Goal: Transaction & Acquisition: Purchase product/service

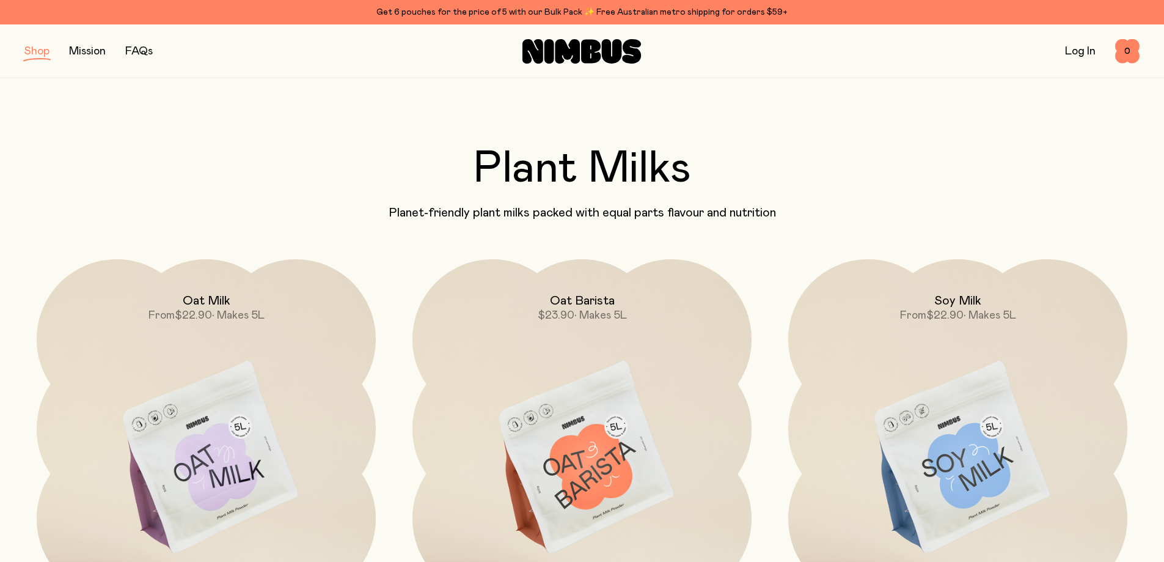
click at [34, 54] on button "button" at bounding box center [36, 51] width 25 height 17
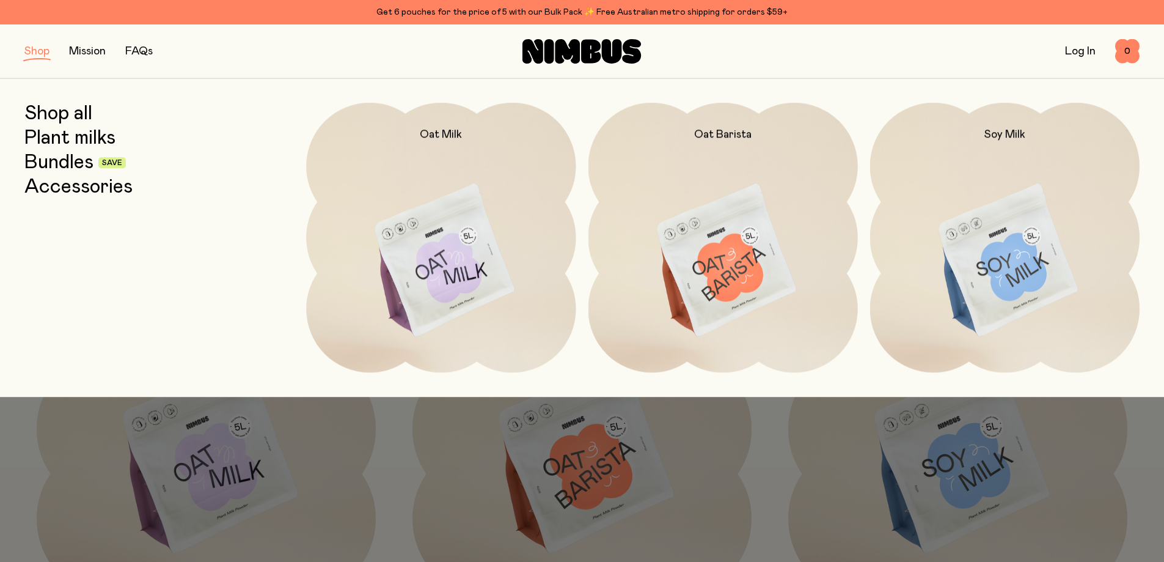
click at [55, 136] on link "Plant milks" at bounding box center [69, 138] width 91 height 22
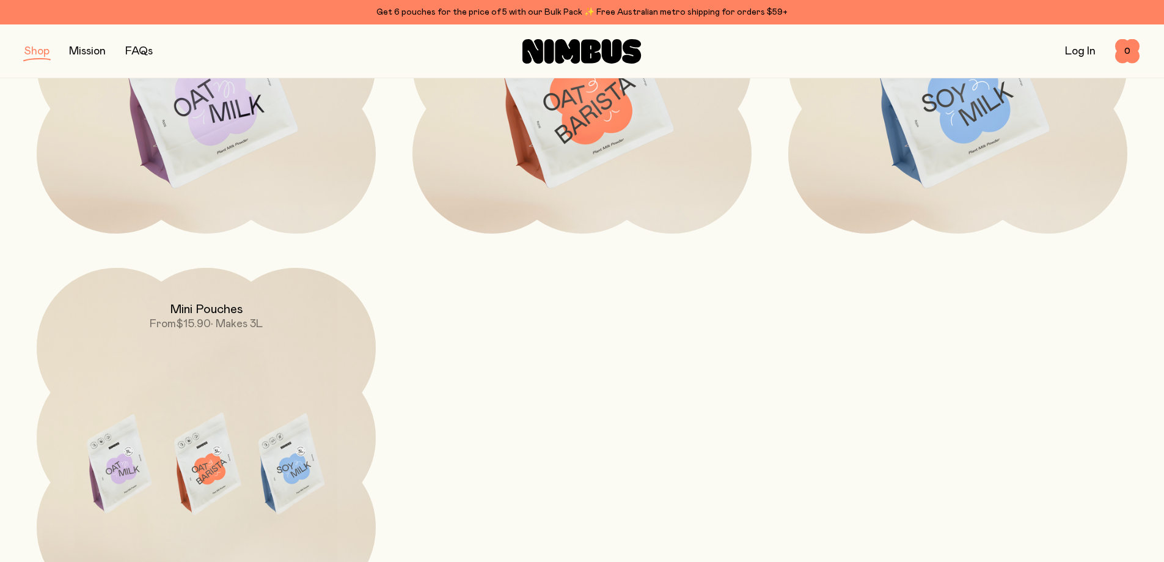
drag, startPoint x: 141, startPoint y: 137, endPoint x: 144, endPoint y: 182, distance: 45.3
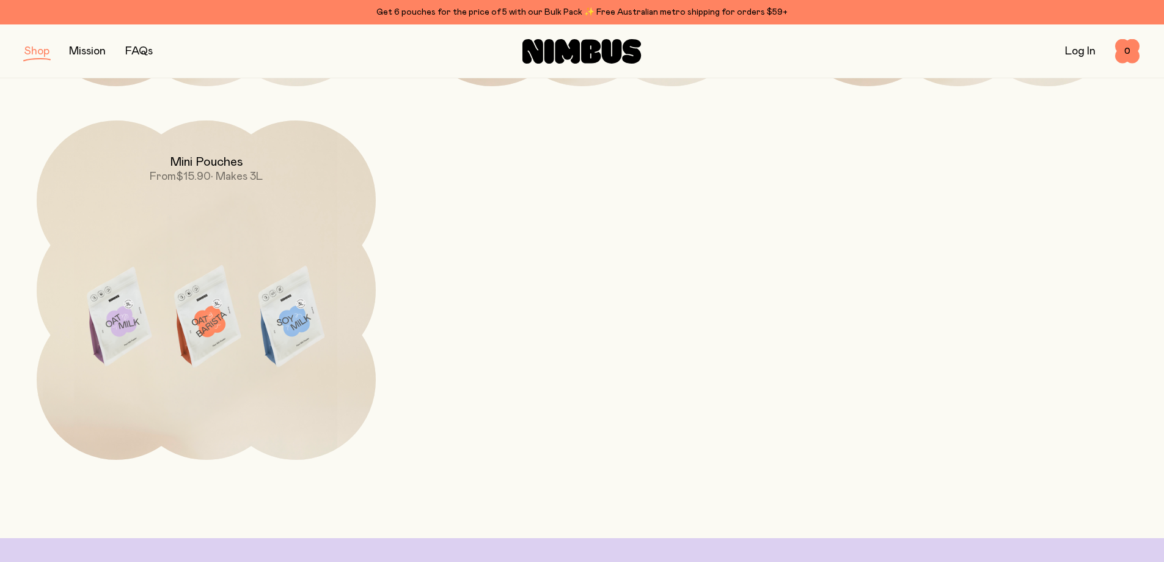
scroll to position [542, 0]
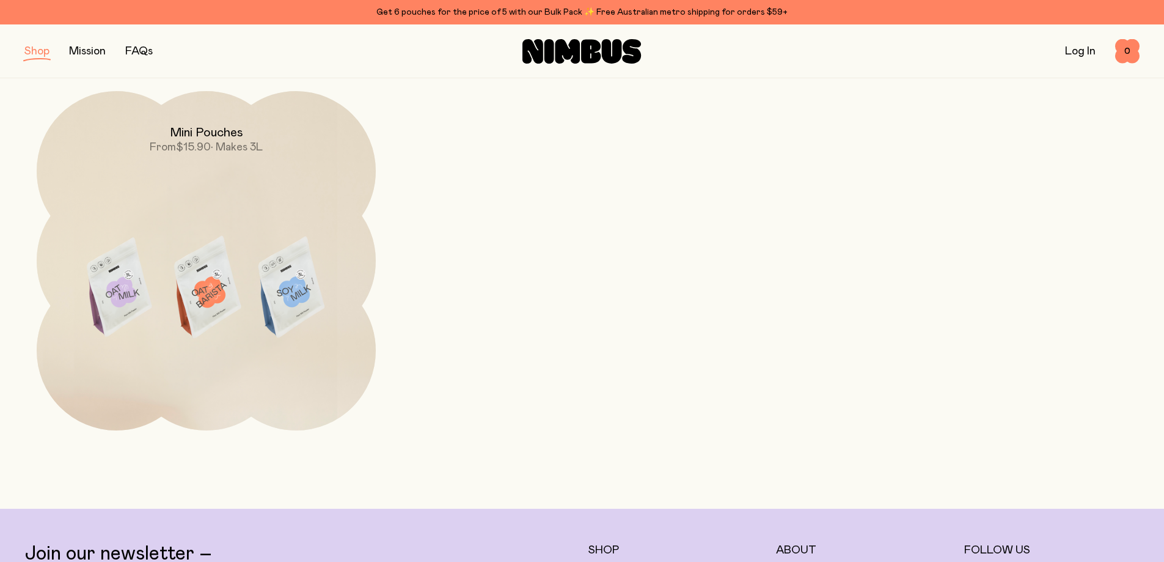
drag, startPoint x: 403, startPoint y: 238, endPoint x: 413, endPoint y: 279, distance: 41.4
click at [216, 134] on h2 "Mini Pouches" at bounding box center [206, 132] width 73 height 15
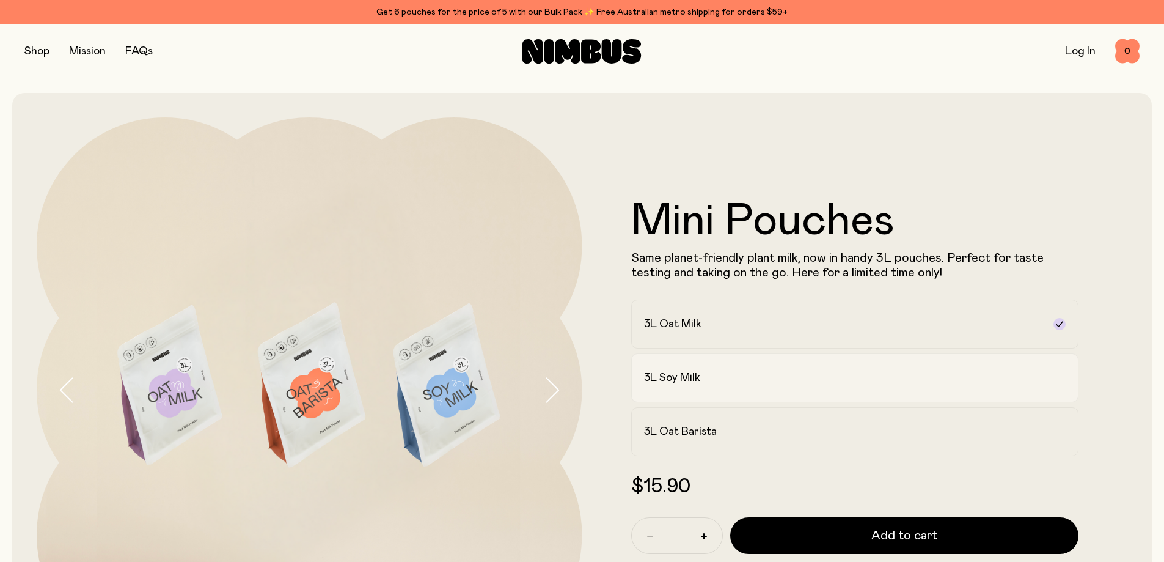
click at [738, 377] on div "3L Soy Milk" at bounding box center [844, 377] width 400 height 15
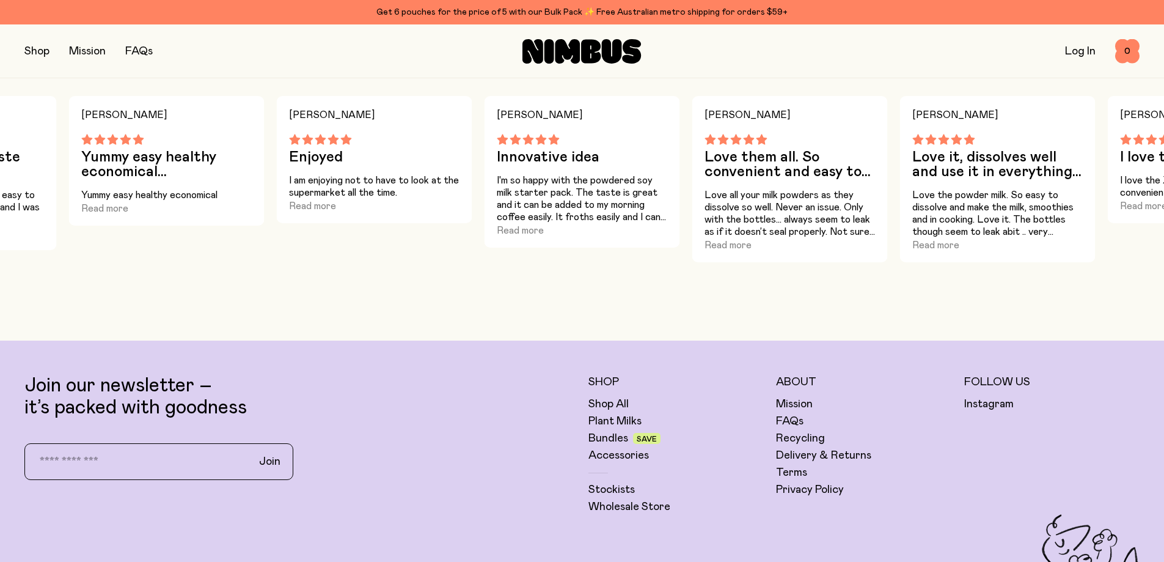
scroll to position [1158, 0]
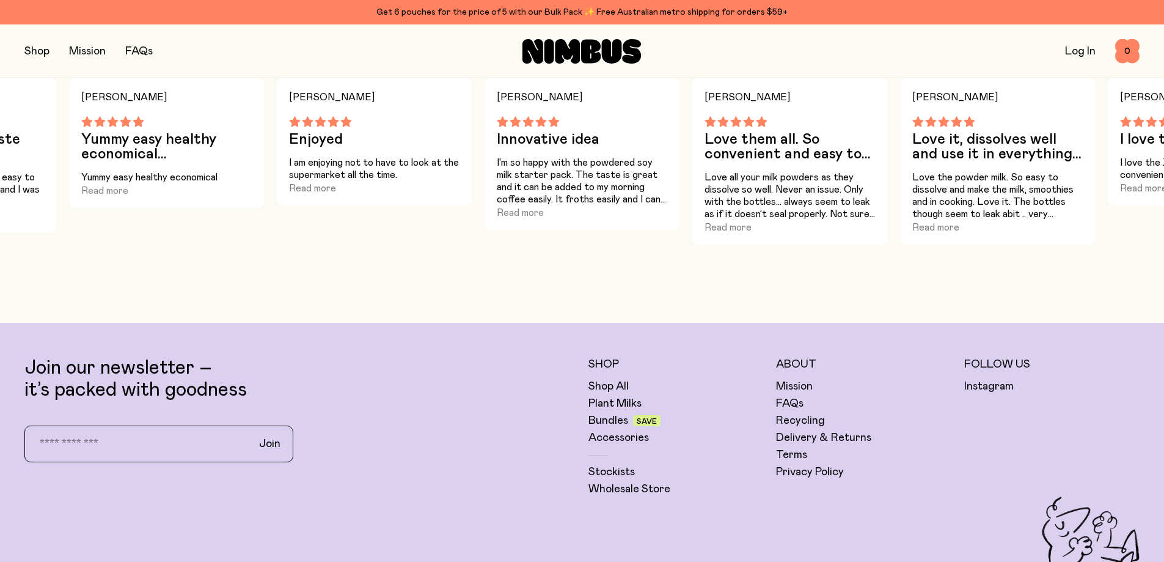
drag, startPoint x: 573, startPoint y: 204, endPoint x: 582, endPoint y: 244, distance: 40.9
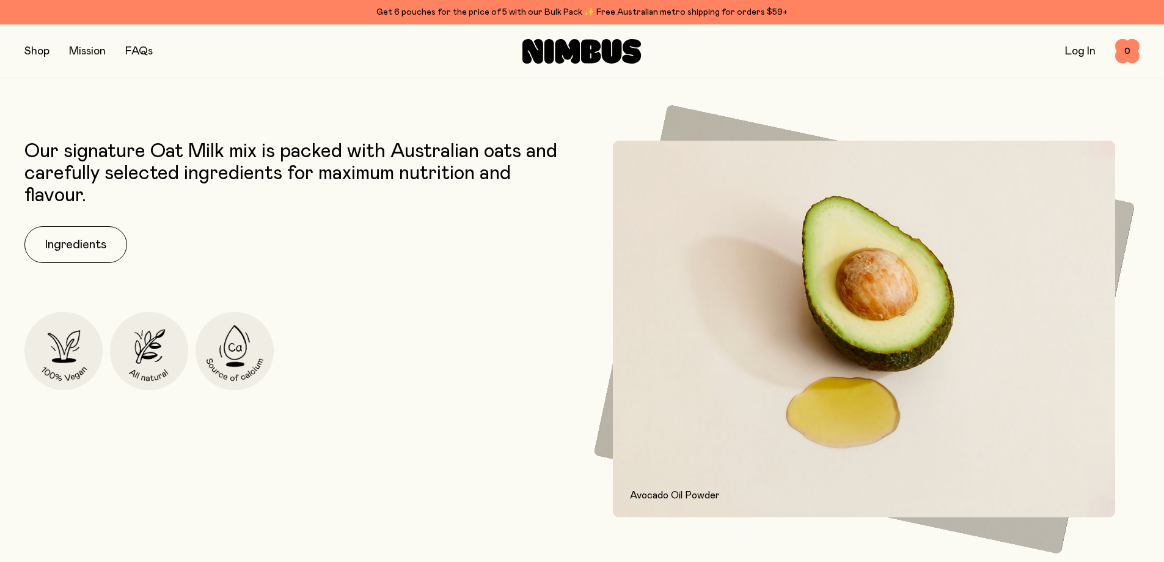
drag, startPoint x: 500, startPoint y: 204, endPoint x: 501, endPoint y: 160, distance: 44.6
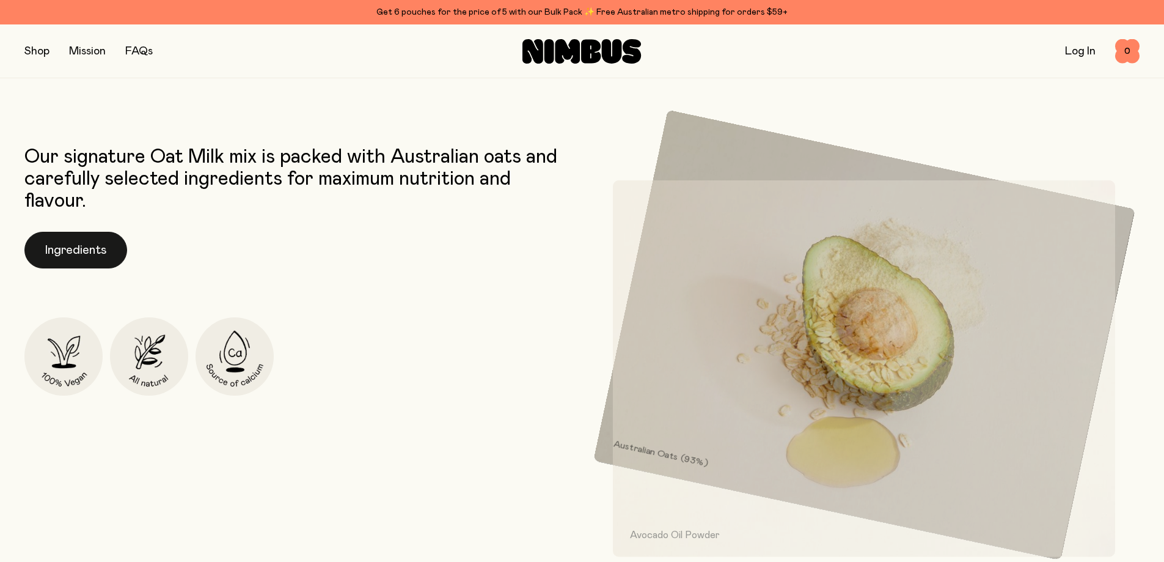
click at [102, 252] on button "Ingredients" at bounding box center [75, 250] width 103 height 37
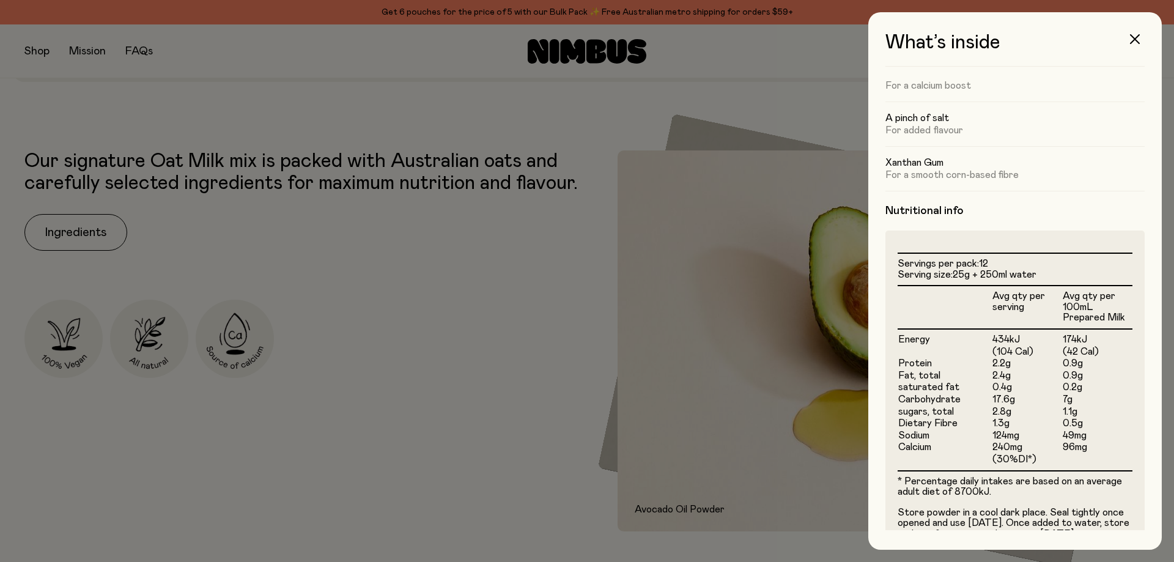
scroll to position [149, 0]
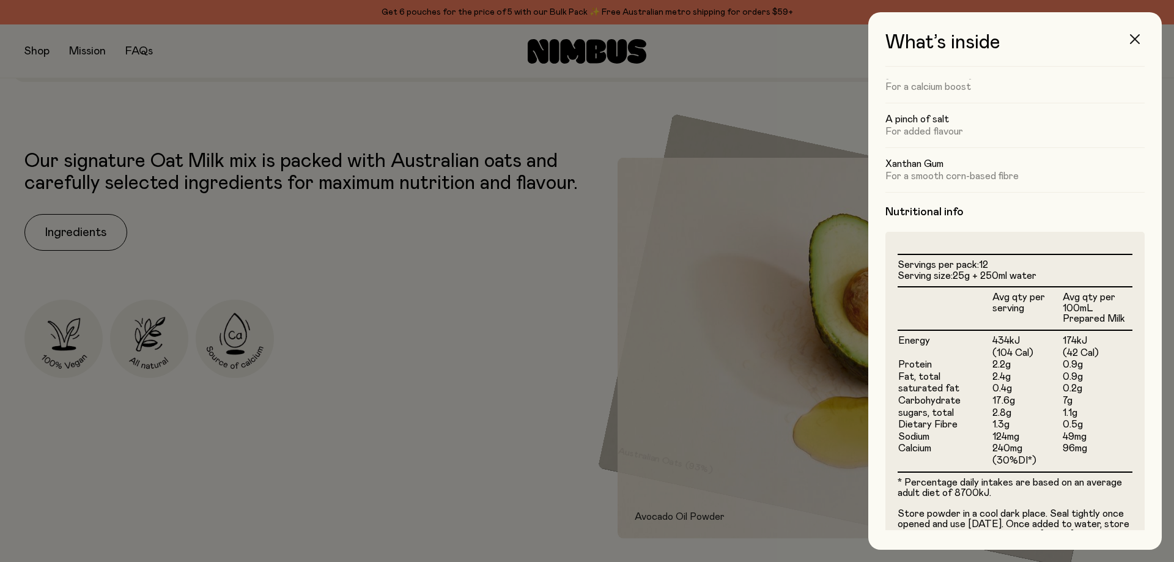
click at [1131, 43] on icon "button" at bounding box center [1135, 39] width 10 height 10
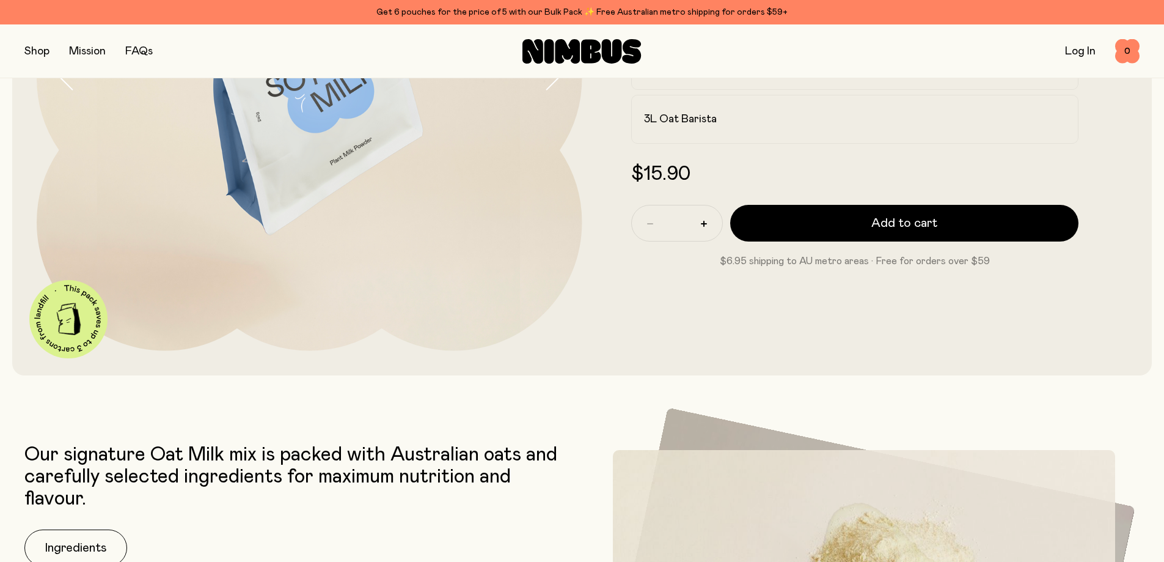
scroll to position [136, 0]
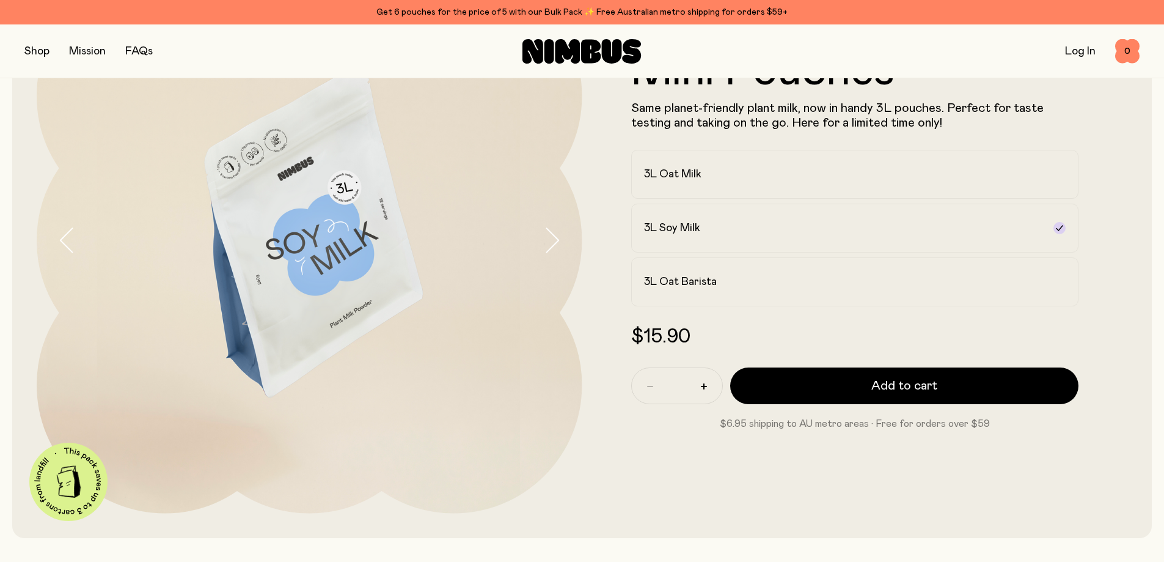
drag, startPoint x: 383, startPoint y: 274, endPoint x: 386, endPoint y: 218, distance: 56.3
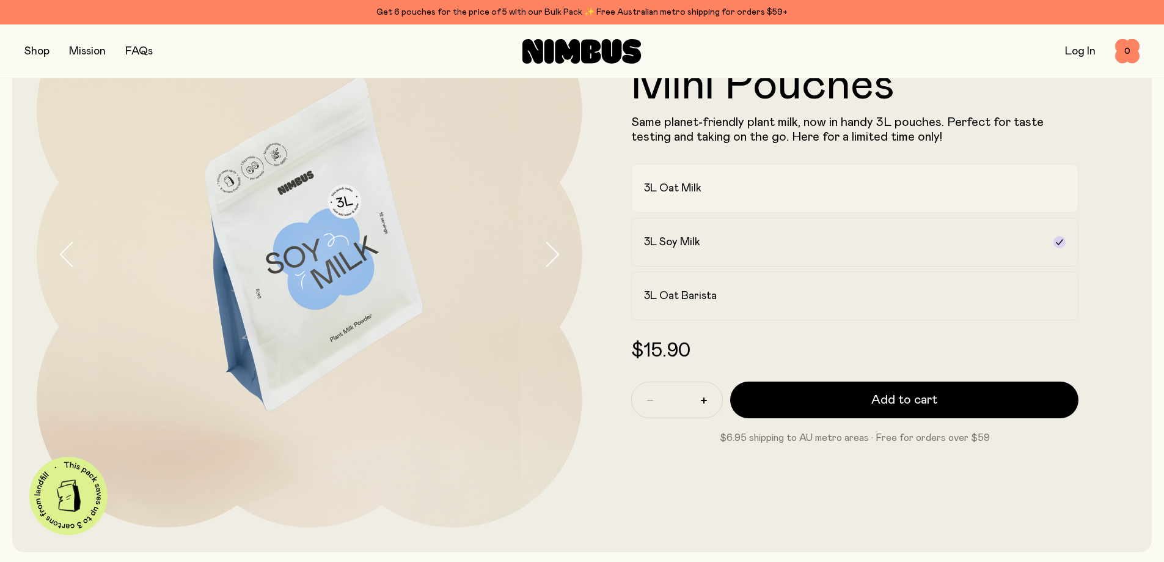
click at [715, 185] on div "3L Oat Milk" at bounding box center [844, 188] width 400 height 15
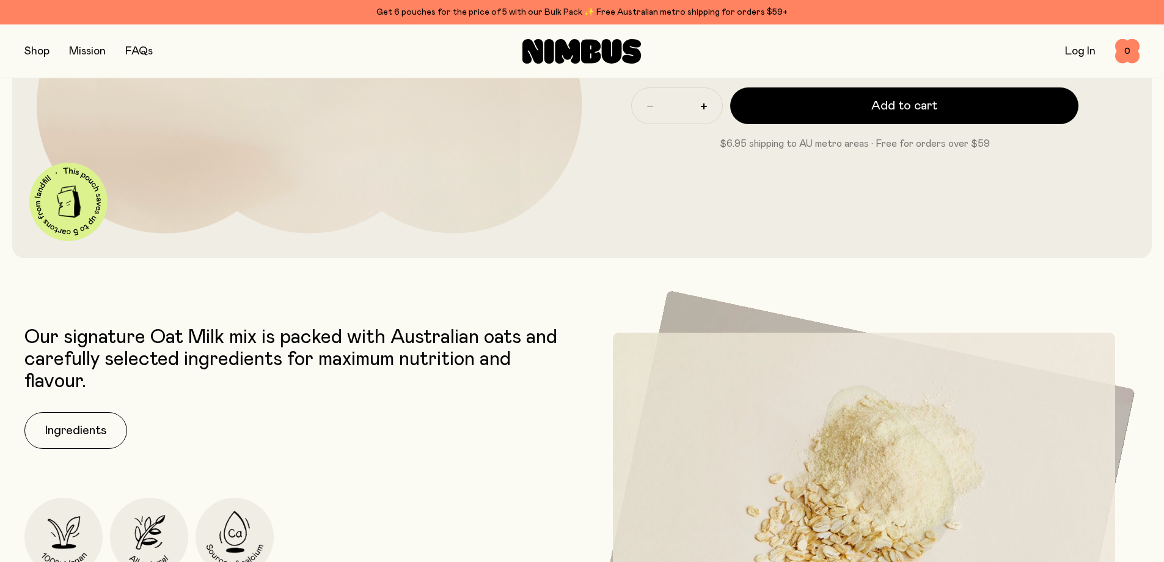
drag, startPoint x: 609, startPoint y: 296, endPoint x: 606, endPoint y: 336, distance: 39.8
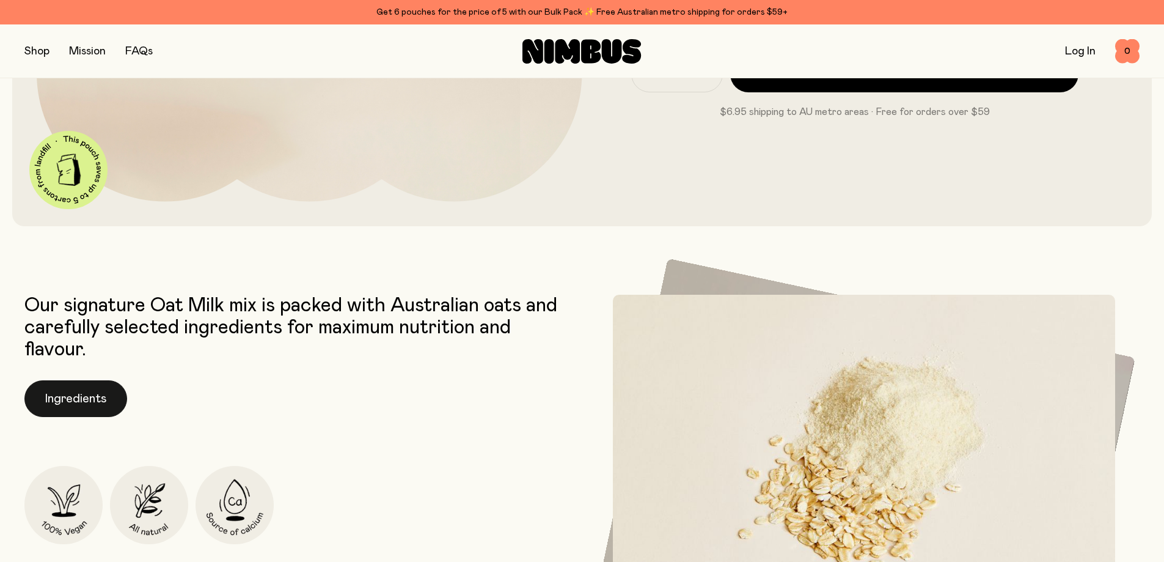
click at [109, 390] on button "Ingredients" at bounding box center [75, 398] width 103 height 37
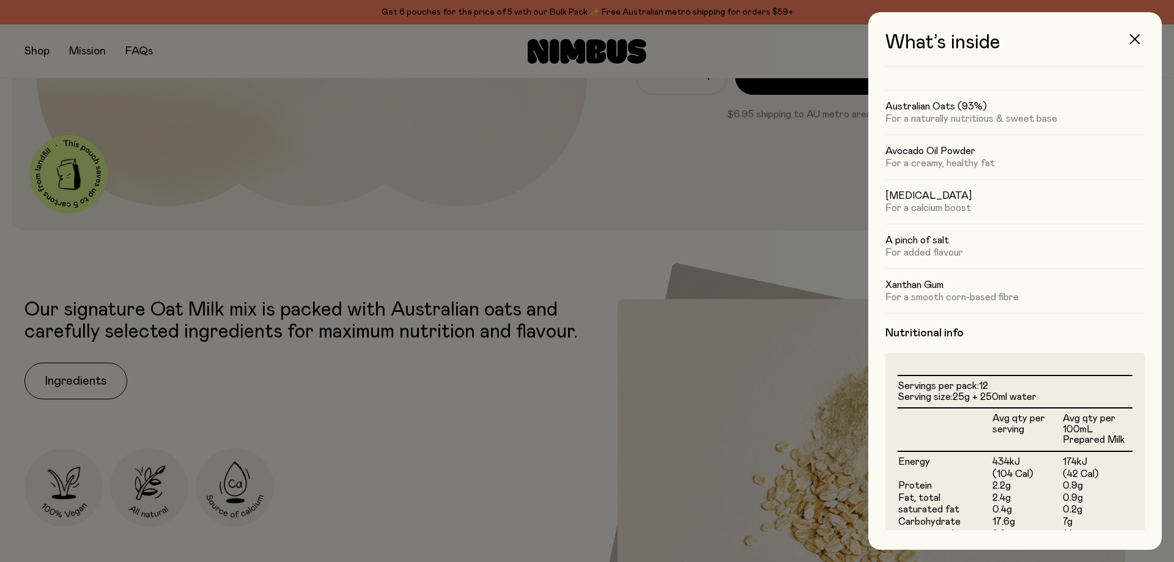
scroll to position [0, 0]
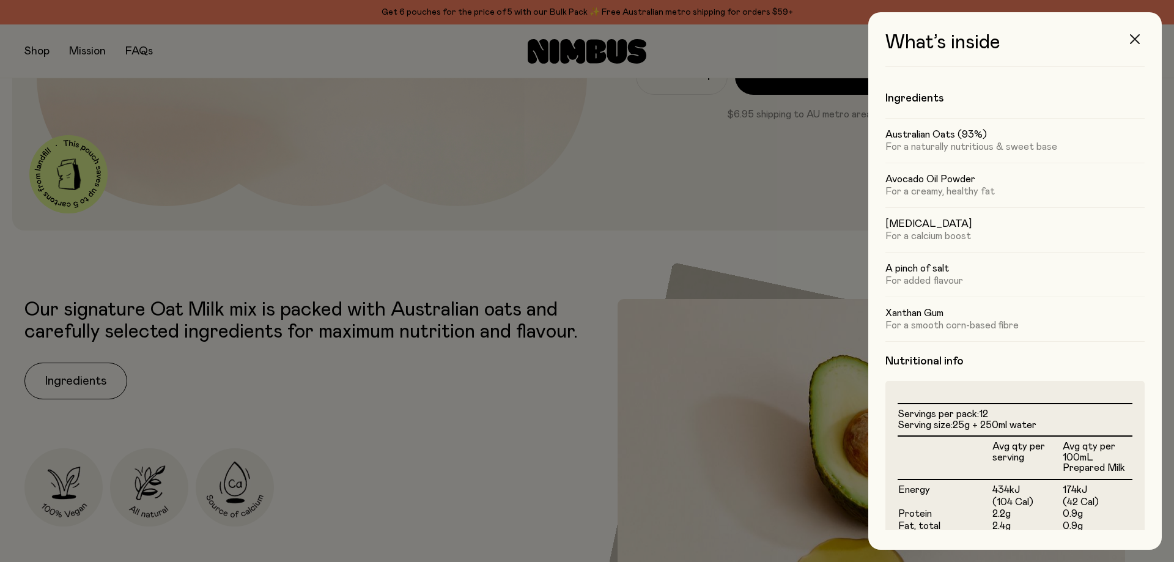
drag, startPoint x: 1134, startPoint y: 36, endPoint x: 1122, endPoint y: 42, distance: 13.1
click at [1133, 36] on icon "button" at bounding box center [1135, 39] width 10 height 10
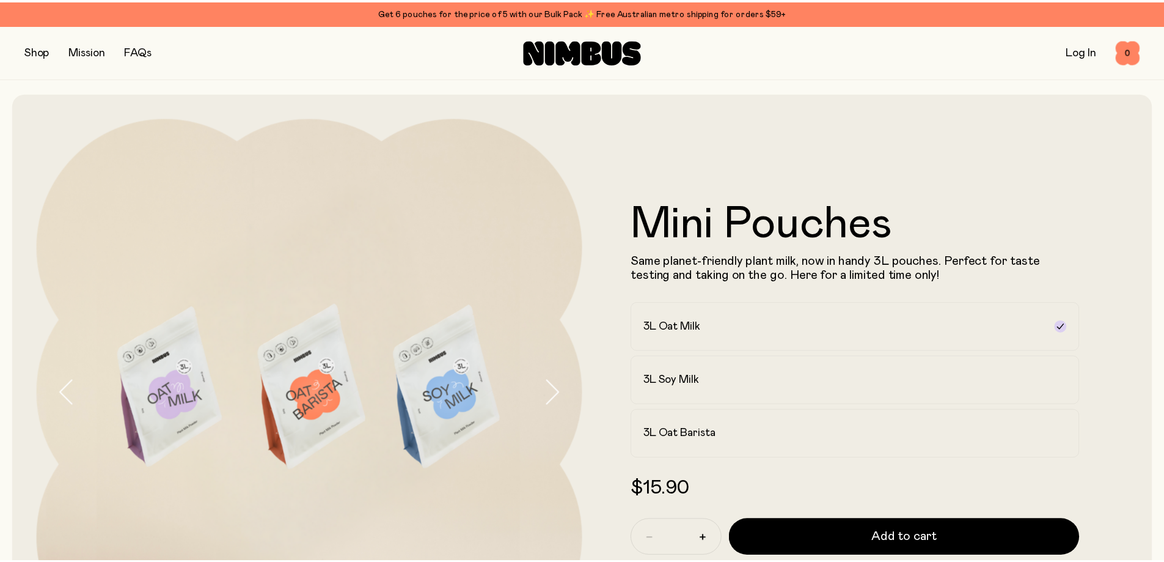
scroll to position [461, 0]
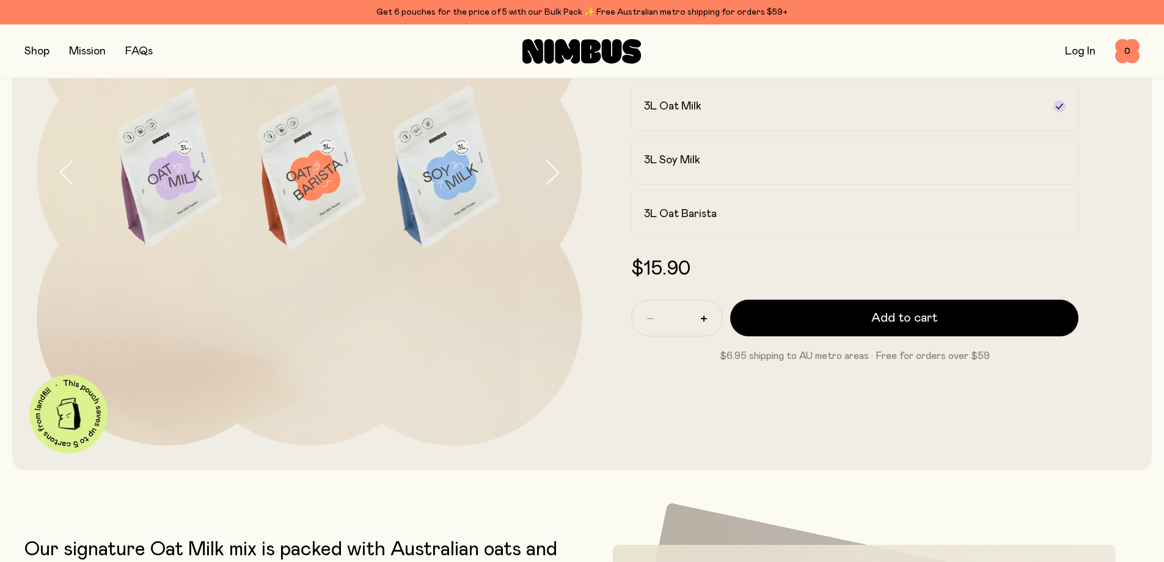
drag, startPoint x: 601, startPoint y: 268, endPoint x: 605, endPoint y: 208, distance: 60.1
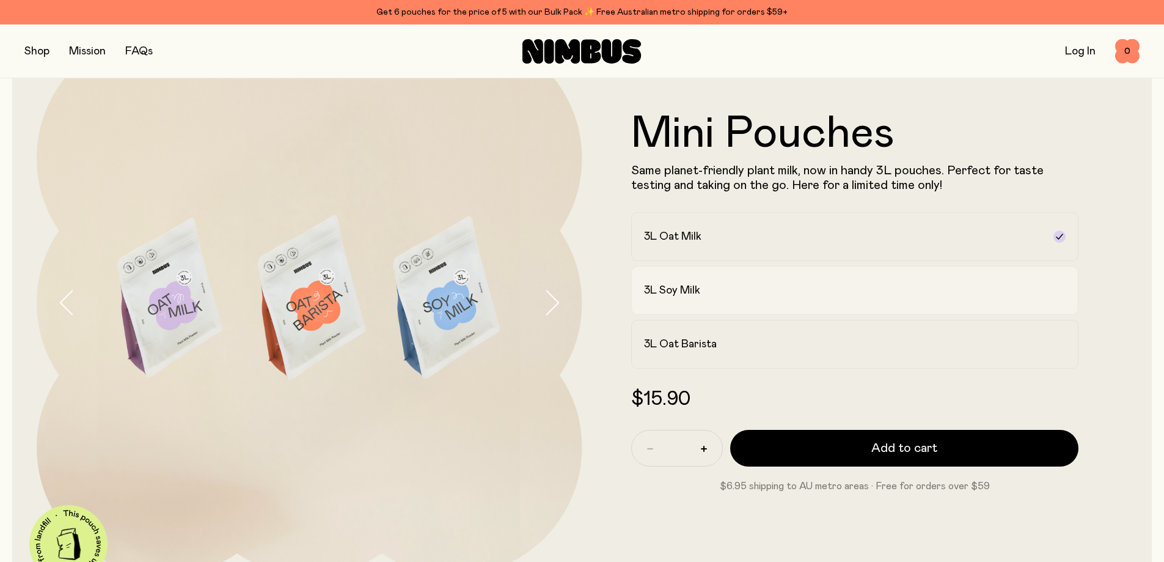
click at [718, 290] on div "3L Soy Milk" at bounding box center [844, 290] width 400 height 15
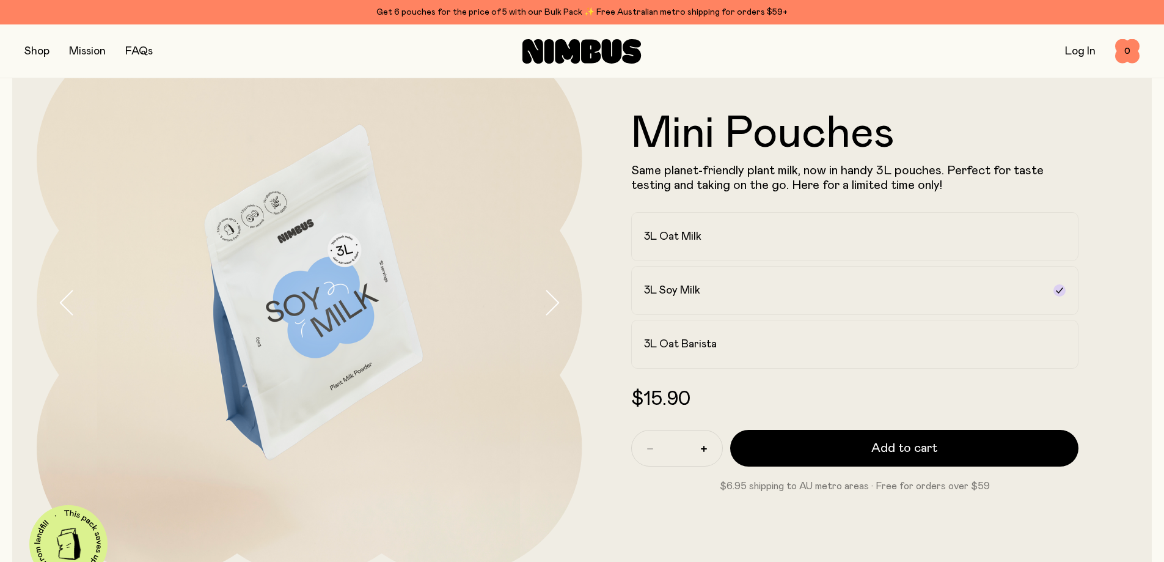
click at [551, 296] on icon "button" at bounding box center [551, 303] width 17 height 26
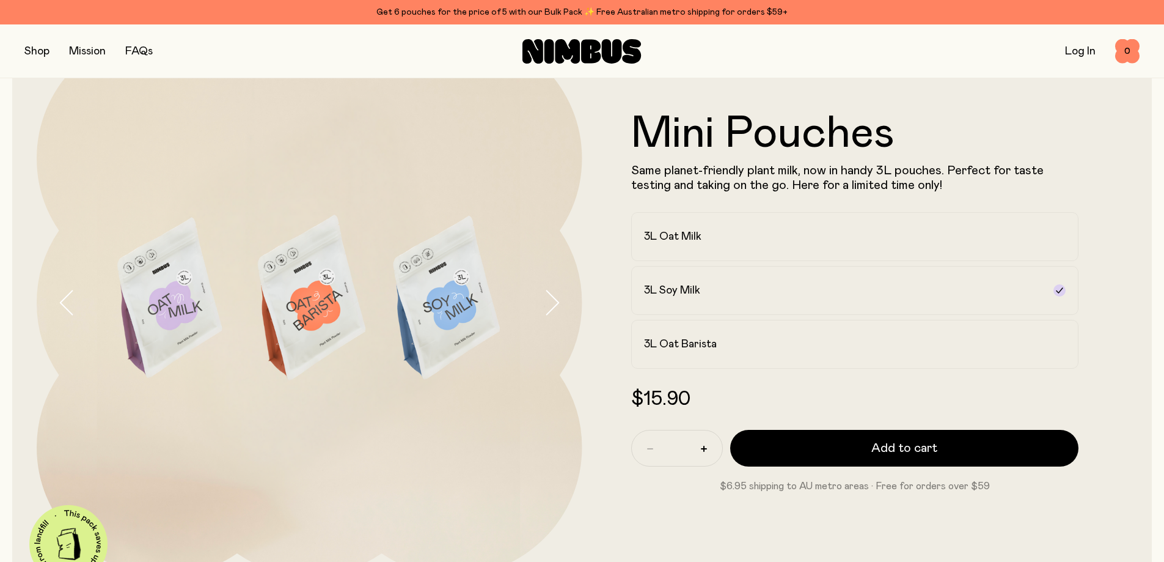
click at [551, 296] on icon "button" at bounding box center [551, 303] width 17 height 26
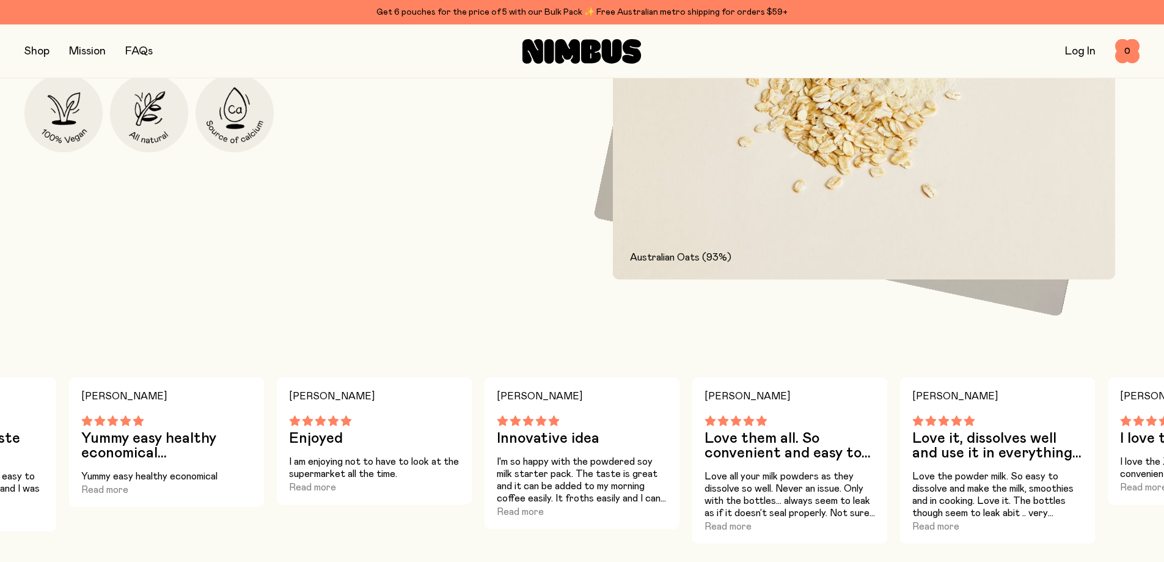
scroll to position [867, 0]
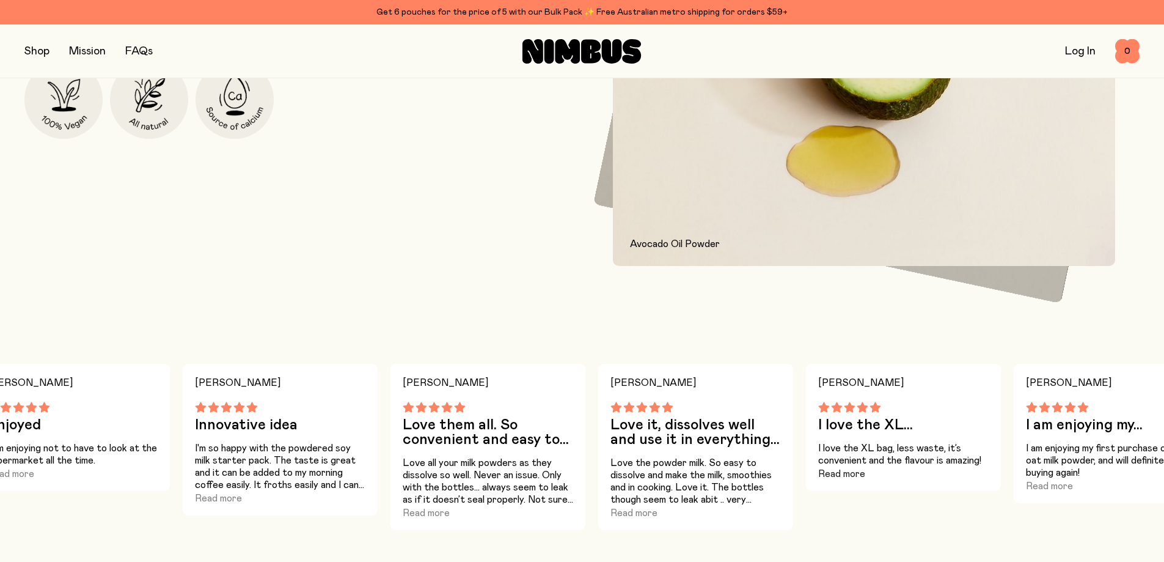
drag, startPoint x: 1088, startPoint y: 457, endPoint x: 784, endPoint y: 467, distance: 304.6
click at [781, 467] on div "[PERSON_NAME] H Love it, dissolves well and use it in everything I normally use…" at bounding box center [696, 447] width 196 height 166
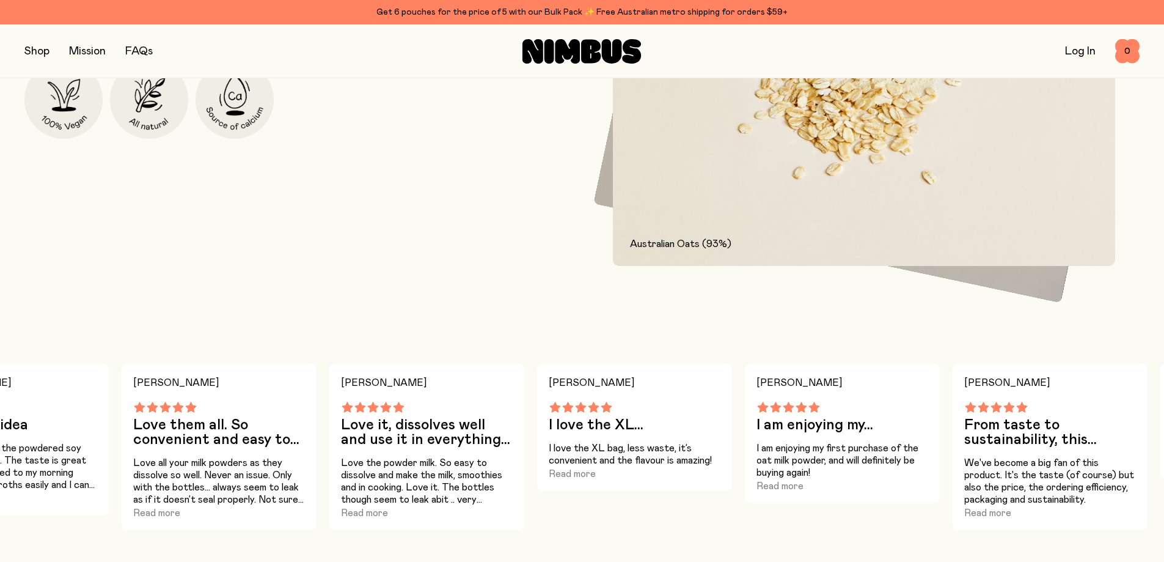
drag, startPoint x: 983, startPoint y: 443, endPoint x: 799, endPoint y: 446, distance: 183.4
click at [800, 446] on p "I am enjoying my first purchase of the oat milk powder, and will definitely be …" at bounding box center [842, 460] width 171 height 37
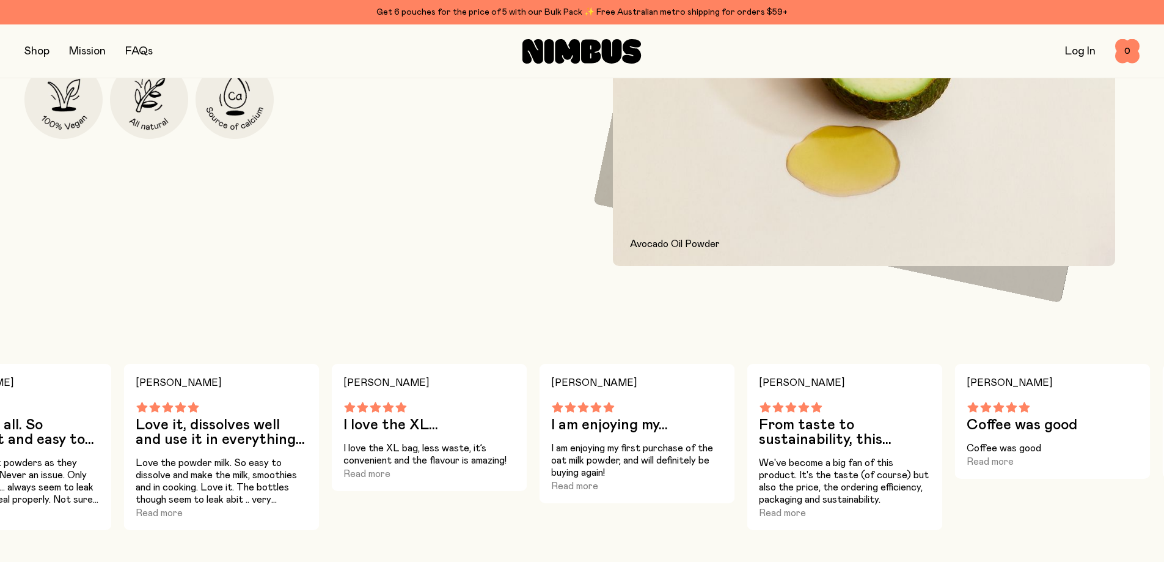
drag, startPoint x: 1004, startPoint y: 437, endPoint x: 850, endPoint y: 444, distance: 154.2
click at [850, 444] on h3 "From taste to sustainability, this product gets everything right." at bounding box center [844, 431] width 171 height 29
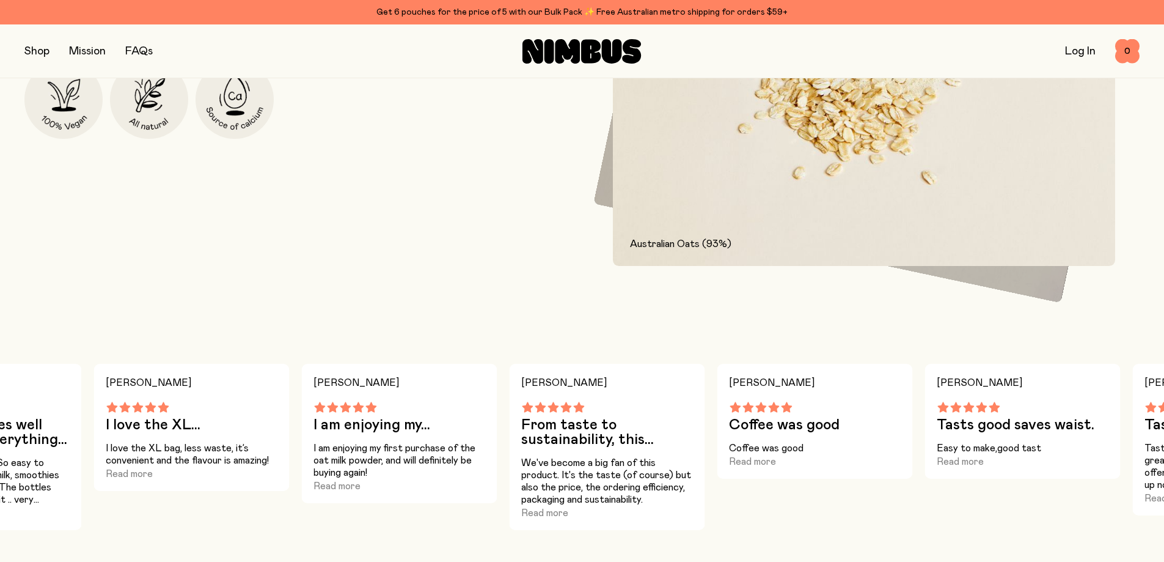
drag, startPoint x: 975, startPoint y: 430, endPoint x: 714, endPoint y: 423, distance: 261.1
click at [729, 423] on h3 "Coffee was good" at bounding box center [814, 424] width 171 height 15
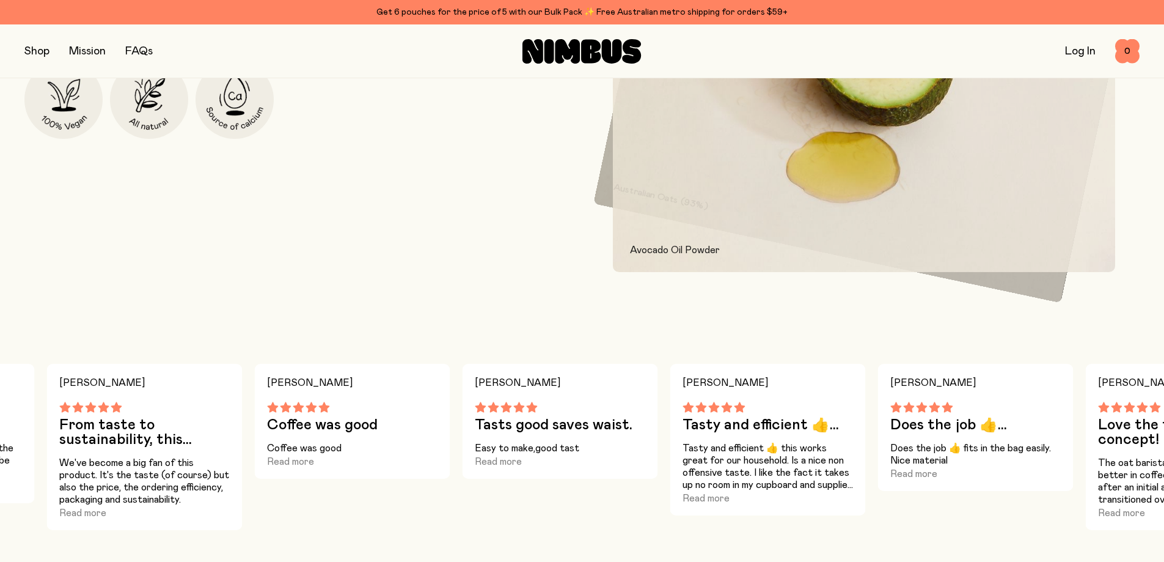
drag, startPoint x: 972, startPoint y: 424, endPoint x: 735, endPoint y: 425, distance: 237.8
click at [735, 425] on h3 "Tasty and efficient 👍..." at bounding box center [768, 424] width 171 height 15
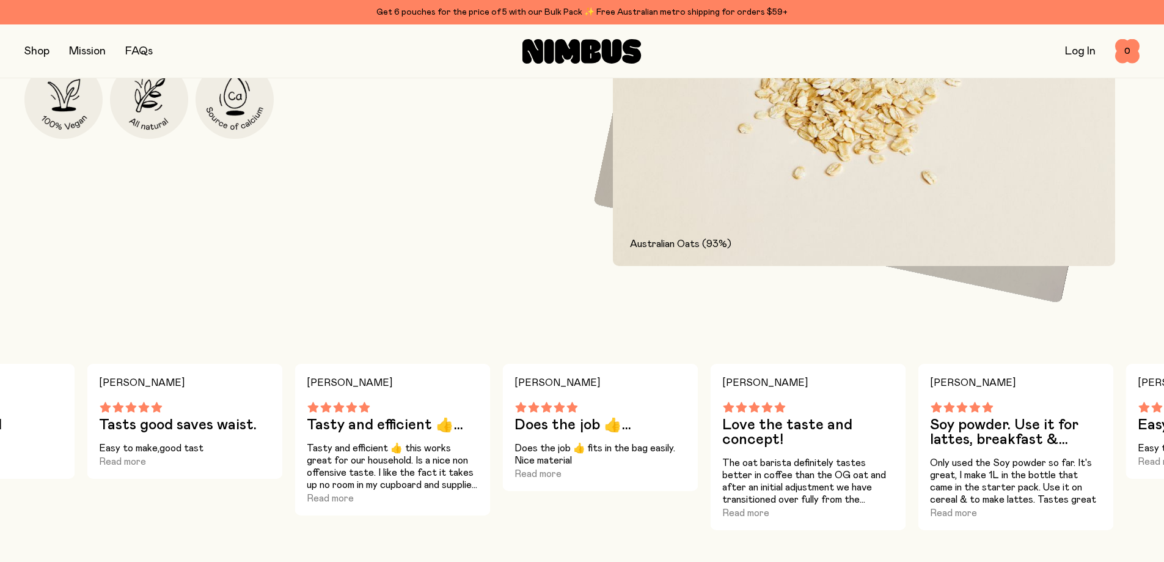
drag, startPoint x: 995, startPoint y: 416, endPoint x: 699, endPoint y: 448, distance: 298.2
click at [710, 447] on div "[PERSON_NAME] W Love the taste and concept! The oat barista definitely tastes b…" at bounding box center [808, 447] width 196 height 166
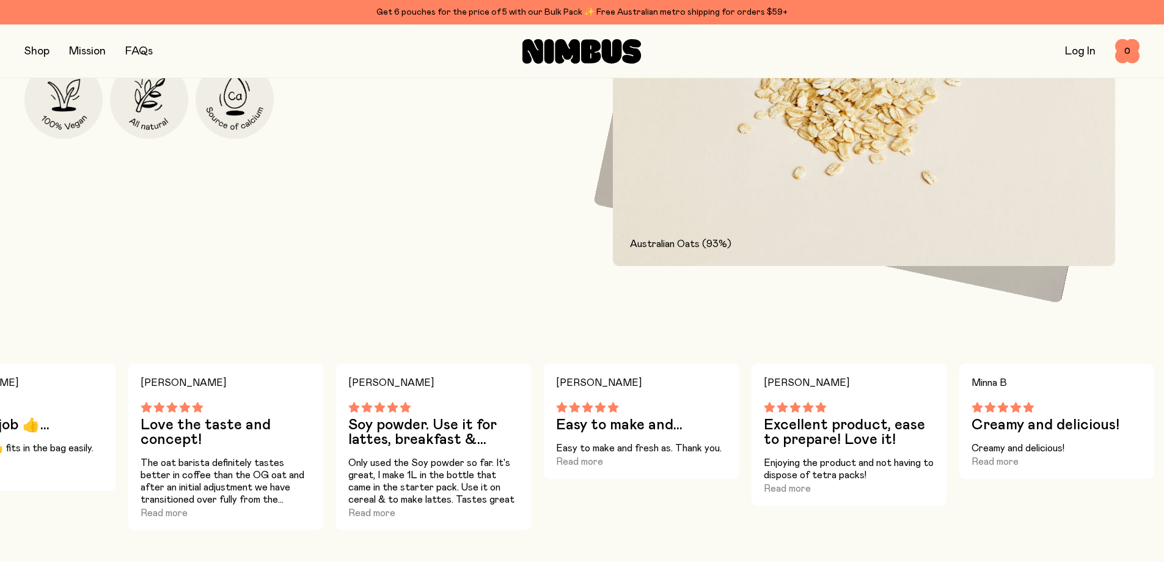
drag, startPoint x: 985, startPoint y: 419, endPoint x: 594, endPoint y: 422, distance: 390.6
click at [587, 417] on div "Easy to make and..." at bounding box center [641, 417] width 171 height 31
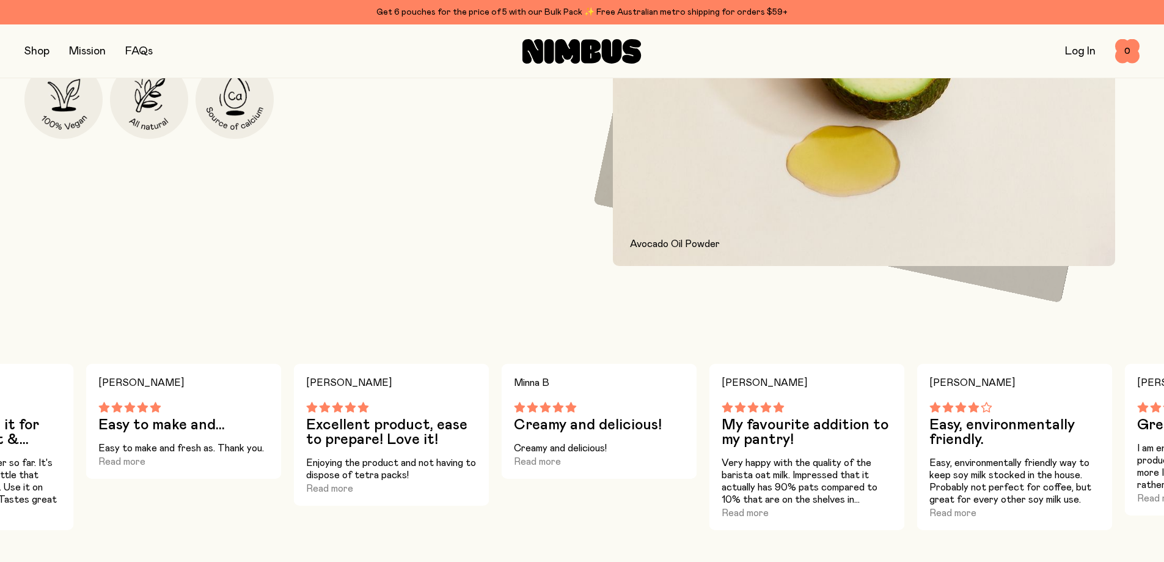
drag, startPoint x: 950, startPoint y: 417, endPoint x: 510, endPoint y: 472, distance: 444.1
click at [516, 472] on div "Minna B Creamy and delicious! Creamy and delicious! Read more" at bounding box center [600, 421] width 196 height 115
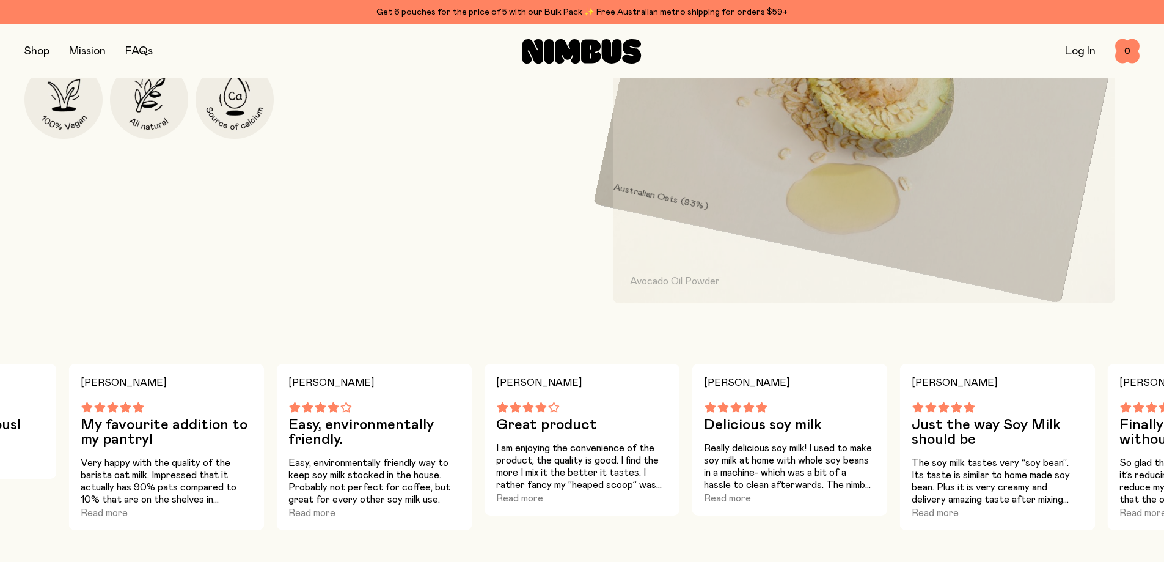
drag, startPoint x: 979, startPoint y: 441, endPoint x: 558, endPoint y: 463, distance: 421.1
click at [558, 463] on div "[PERSON_NAME] C Great product I am enjoying the convenience of the product, the…" at bounding box center [582, 440] width 196 height 152
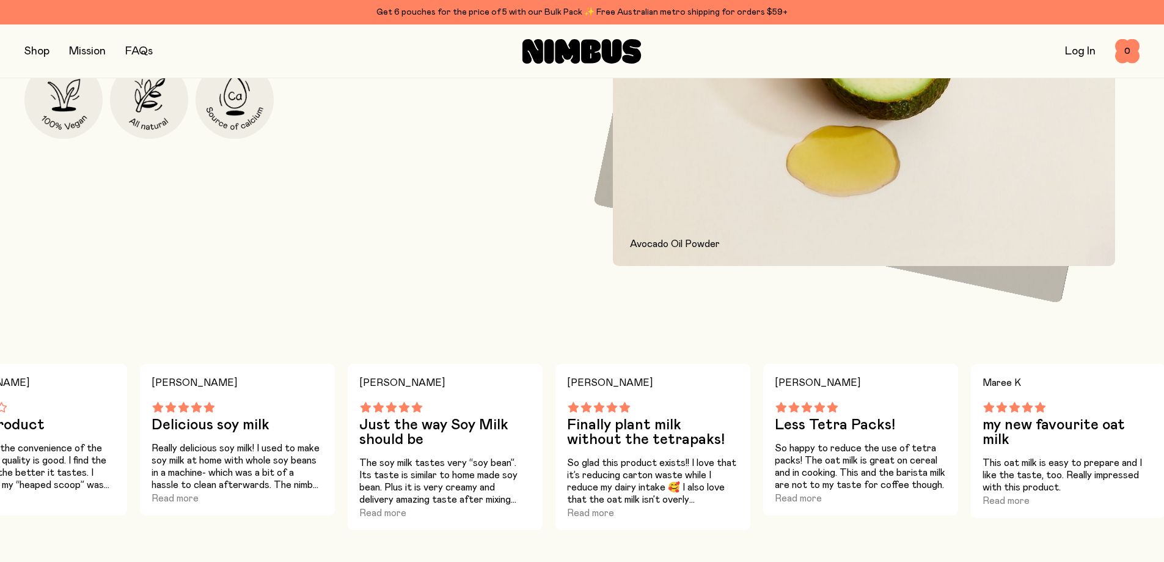
drag, startPoint x: 957, startPoint y: 448, endPoint x: 583, endPoint y: 469, distance: 374.7
click at [583, 469] on div "[PERSON_NAME] Finally plant milk without the tetrapaks! So glad this product ex…" at bounding box center [653, 447] width 196 height 166
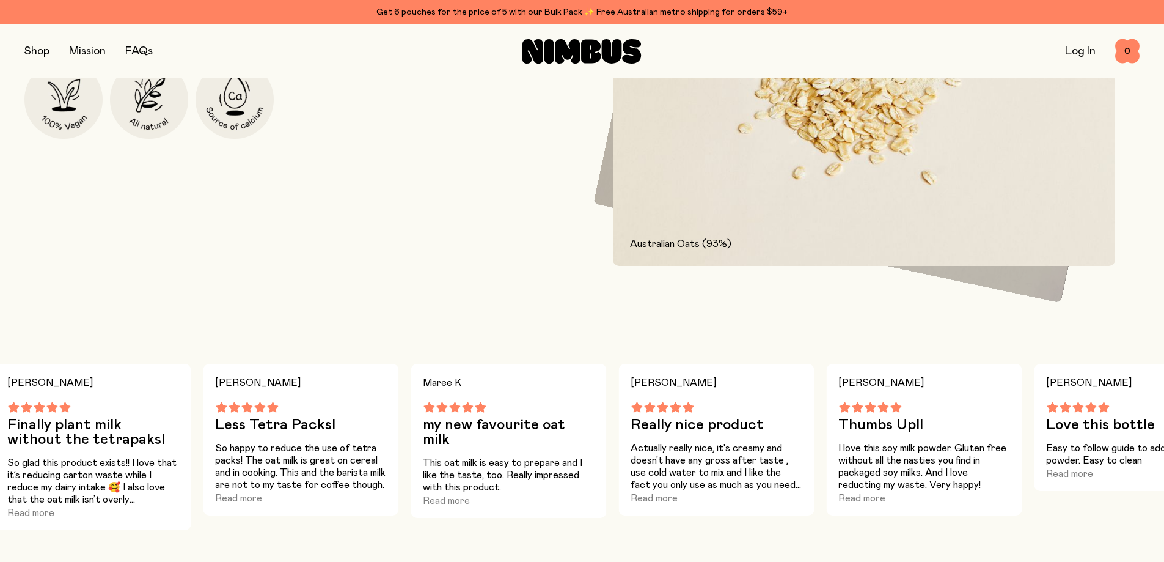
drag, startPoint x: 1009, startPoint y: 439, endPoint x: 477, endPoint y: 443, distance: 531.2
click at [477, 443] on div "Maree K my new favourite oat milk This oat milk is easy to prepare and I like t…" at bounding box center [509, 441] width 196 height 154
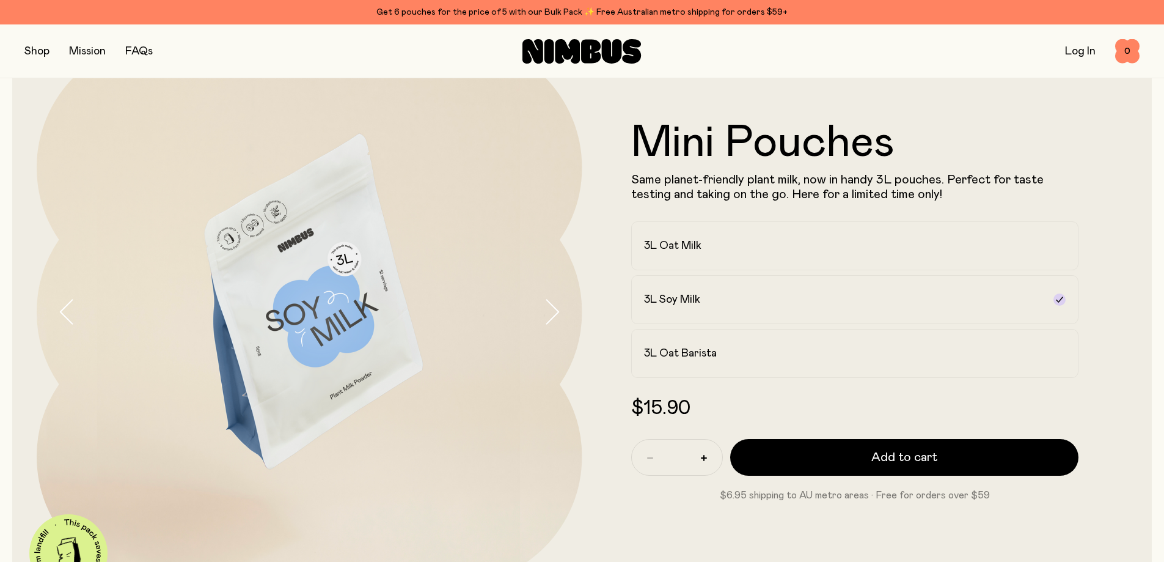
scroll to position [76, 0]
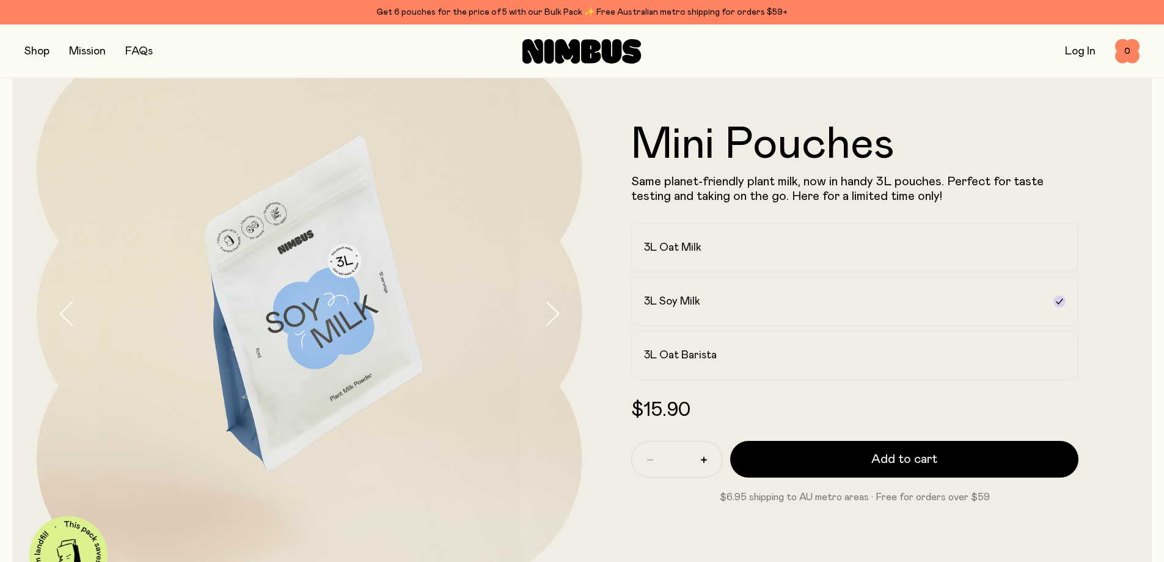
click at [26, 51] on button "button" at bounding box center [36, 51] width 25 height 17
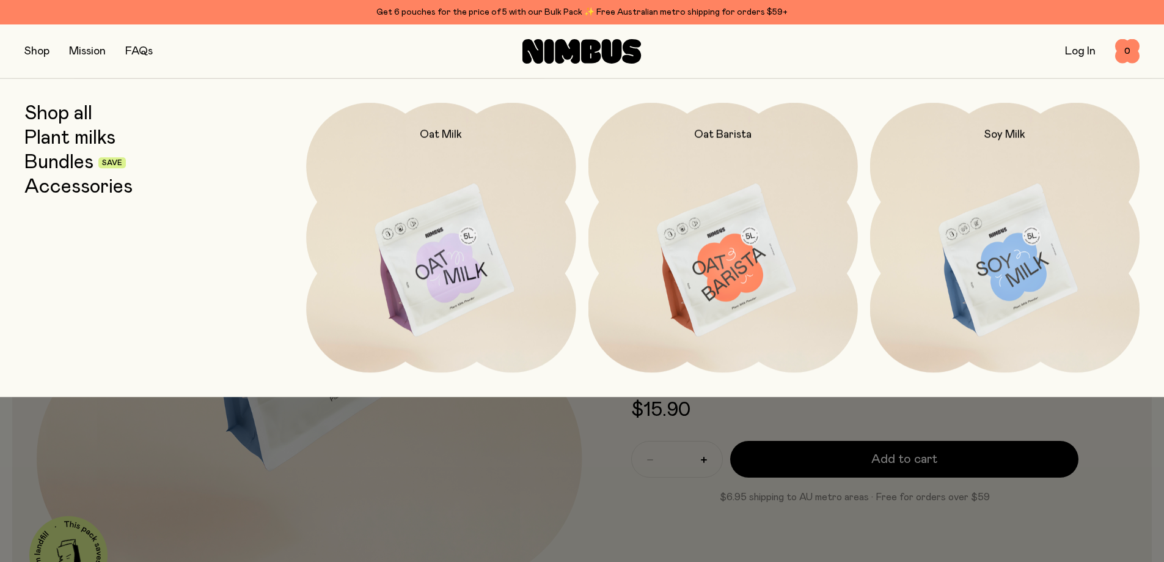
click at [57, 160] on link "Bundles" at bounding box center [58, 163] width 69 height 22
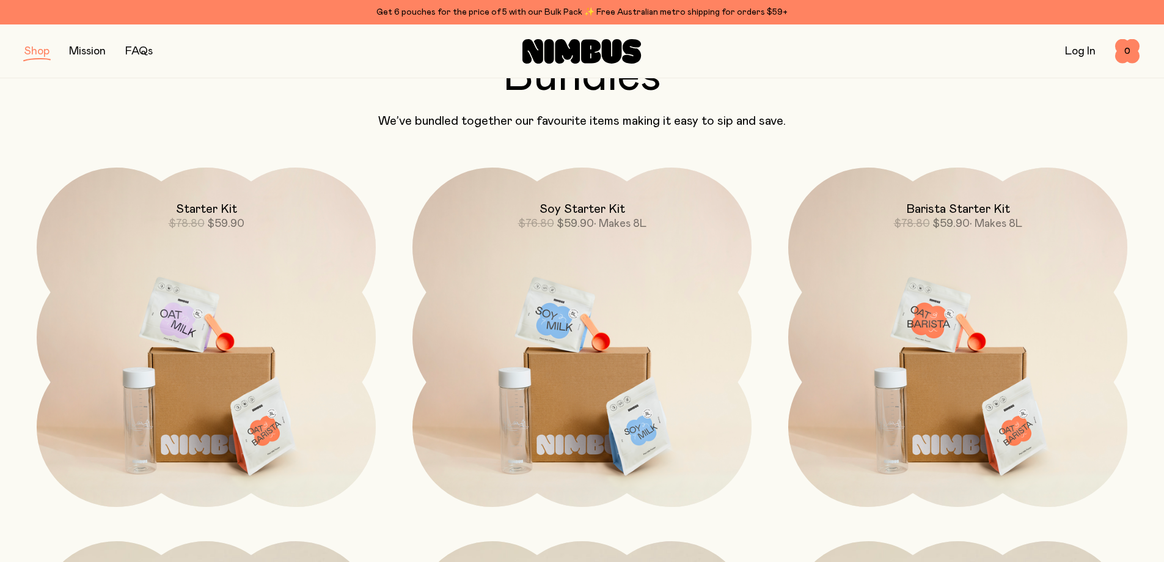
drag, startPoint x: 345, startPoint y: 188, endPoint x: 346, endPoint y: 210, distance: 22.0
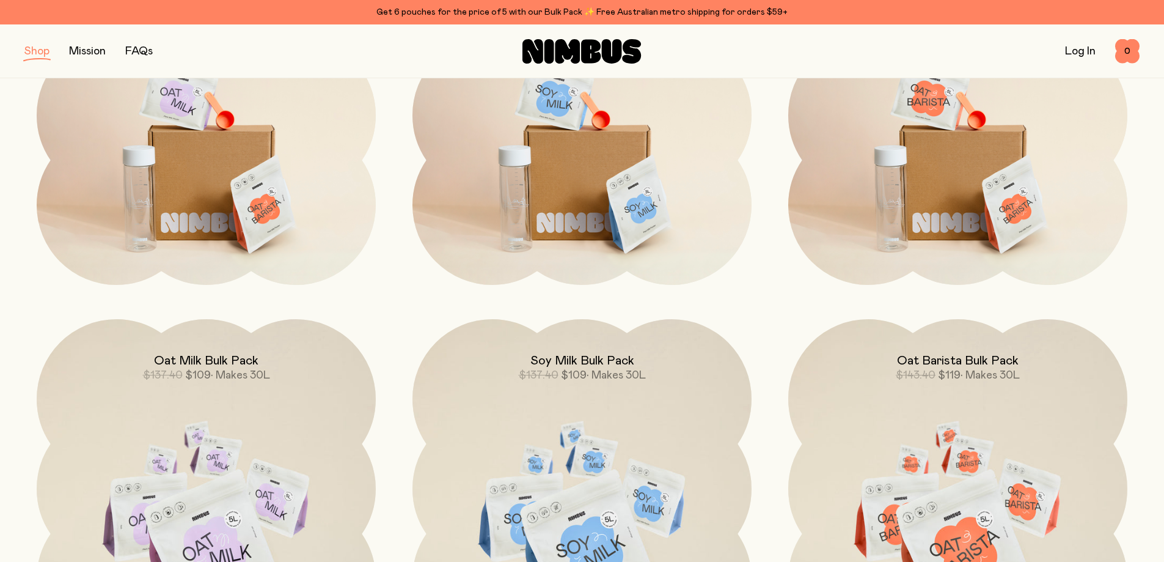
drag, startPoint x: 362, startPoint y: 194, endPoint x: 356, endPoint y: 248, distance: 54.2
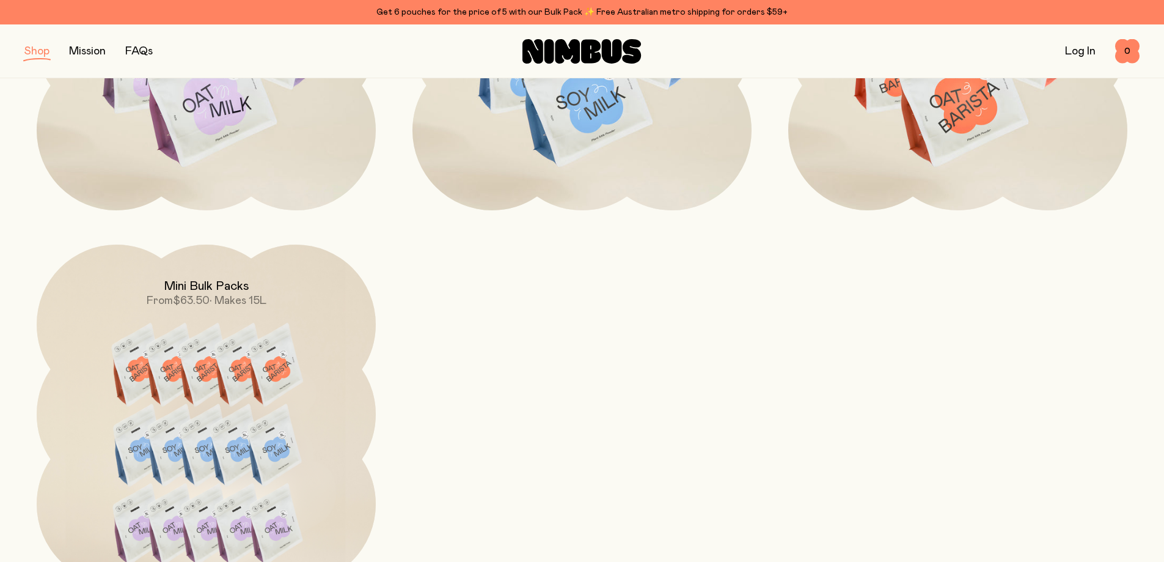
drag, startPoint x: 381, startPoint y: 225, endPoint x: 381, endPoint y: 262, distance: 36.7
